Goal: Navigation & Orientation: Find specific page/section

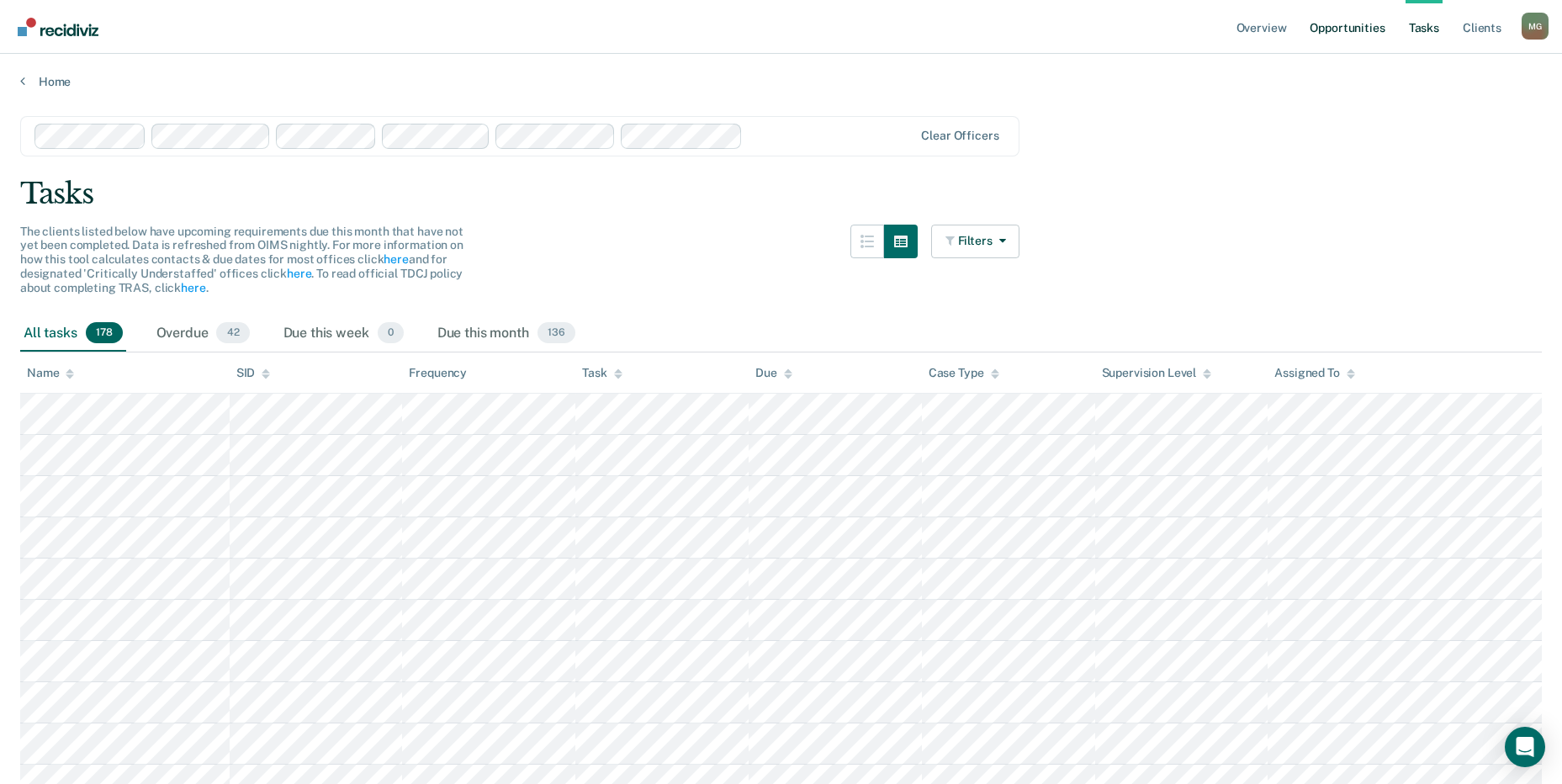
click at [1356, 32] on link "Opportunities" at bounding box center [1347, 26] width 81 height 54
